Goal: Navigation & Orientation: Find specific page/section

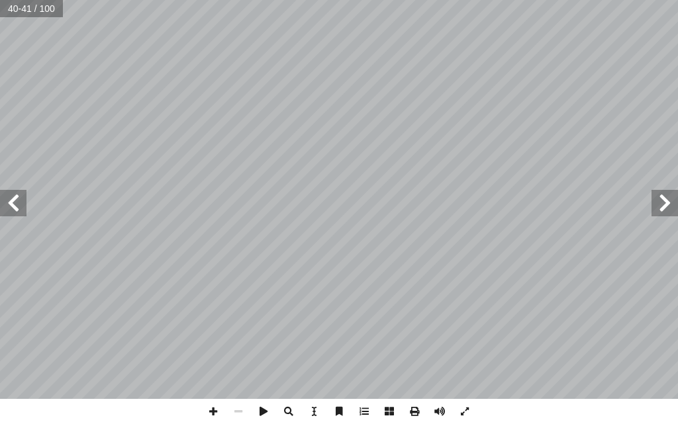
click at [672, 204] on span at bounding box center [664, 203] width 26 height 26
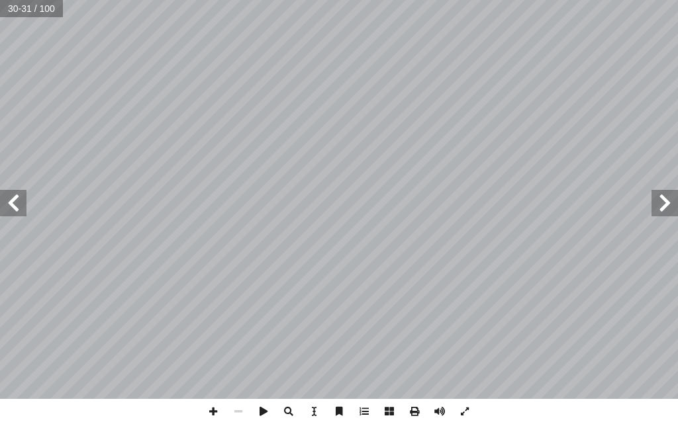
click at [2, 196] on span at bounding box center [13, 203] width 26 height 26
click at [22, 199] on span at bounding box center [13, 203] width 26 height 26
click at [11, 202] on span at bounding box center [13, 203] width 26 height 26
